Goal: Information Seeking & Learning: Learn about a topic

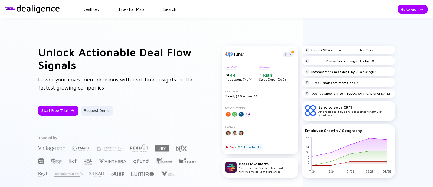
scroll to position [98, 0]
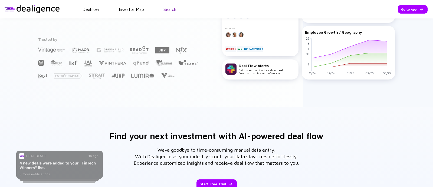
click at [167, 11] on link "Search" at bounding box center [170, 9] width 13 height 5
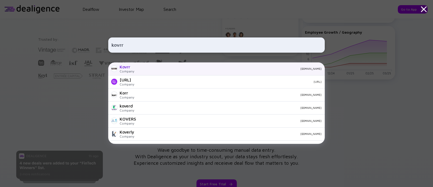
type input "kovrr"
click at [124, 71] on div "Company" at bounding box center [127, 71] width 15 height 4
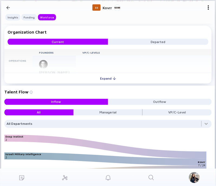
scroll to position [563, 0]
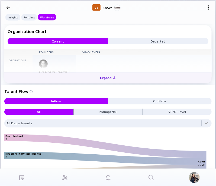
click at [108, 73] on div "Expand" at bounding box center [108, 78] width 22 height 8
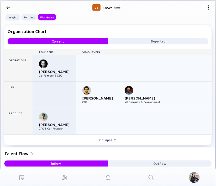
click at [154, 73] on icon "Search" at bounding box center [151, 177] width 7 height 7
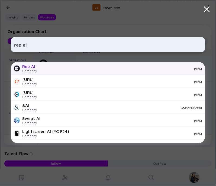
type input "rep ai"
click at [31, 66] on div "Rep AI" at bounding box center [29, 66] width 15 height 5
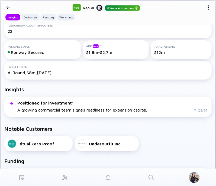
scroll to position [67, 0]
click at [148, 73] on link "Search" at bounding box center [151, 177] width 43 height 17
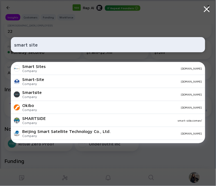
click at [24, 51] on div "smart site" at bounding box center [108, 44] width 194 height 15
click at [23, 45] on input "smart site" at bounding box center [108, 45] width 188 height 10
paste input "[URL][DOMAIN_NAME]"
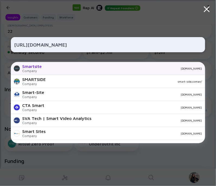
type input "[URL][DOMAIN_NAME]"
click at [59, 69] on div "[DOMAIN_NAME]" at bounding box center [124, 68] width 156 height 3
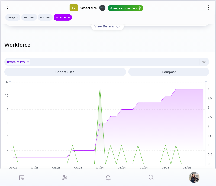
scroll to position [438, 0]
click at [152, 73] on icon "Search" at bounding box center [151, 177] width 7 height 7
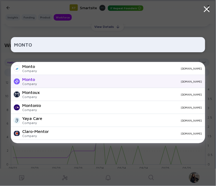
type input "MONTO"
click at [37, 73] on div "Monto Company [DOMAIN_NAME]" at bounding box center [108, 81] width 194 height 13
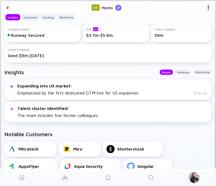
scroll to position [90, 0]
